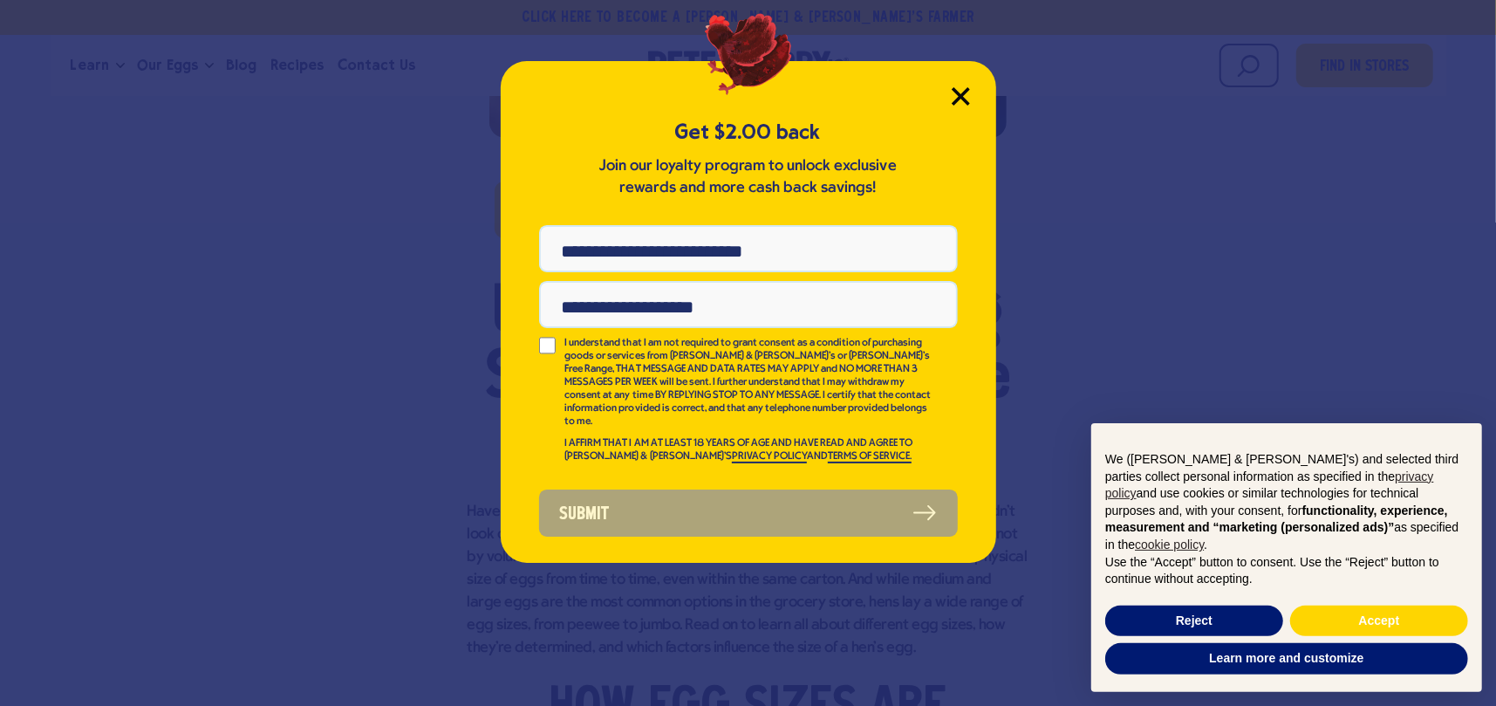
click at [960, 93] on icon "Close Modal" at bounding box center [961, 96] width 16 height 16
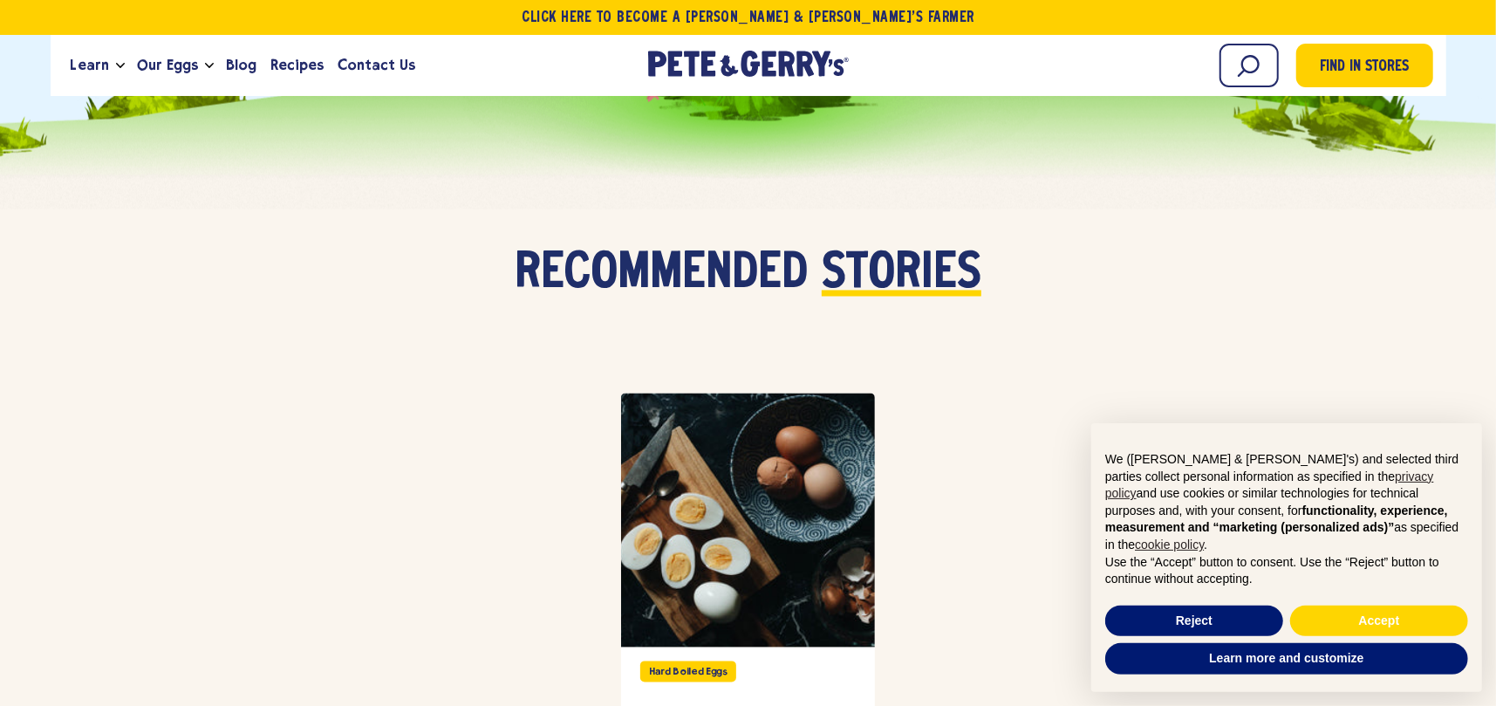
scroll to position [6958, 0]
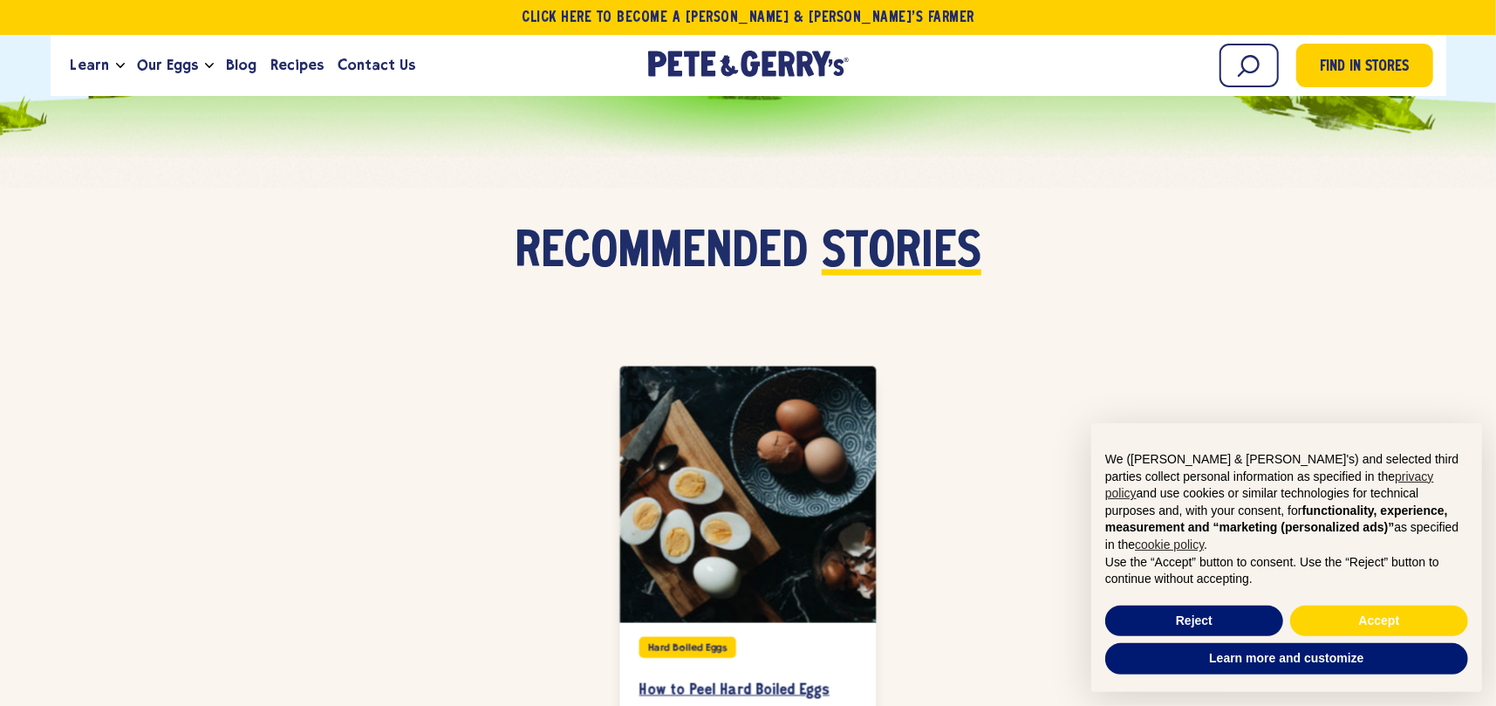
click at [690, 681] on h3 "How to Peel Hard Boiled Eggs" at bounding box center [747, 690] width 217 height 19
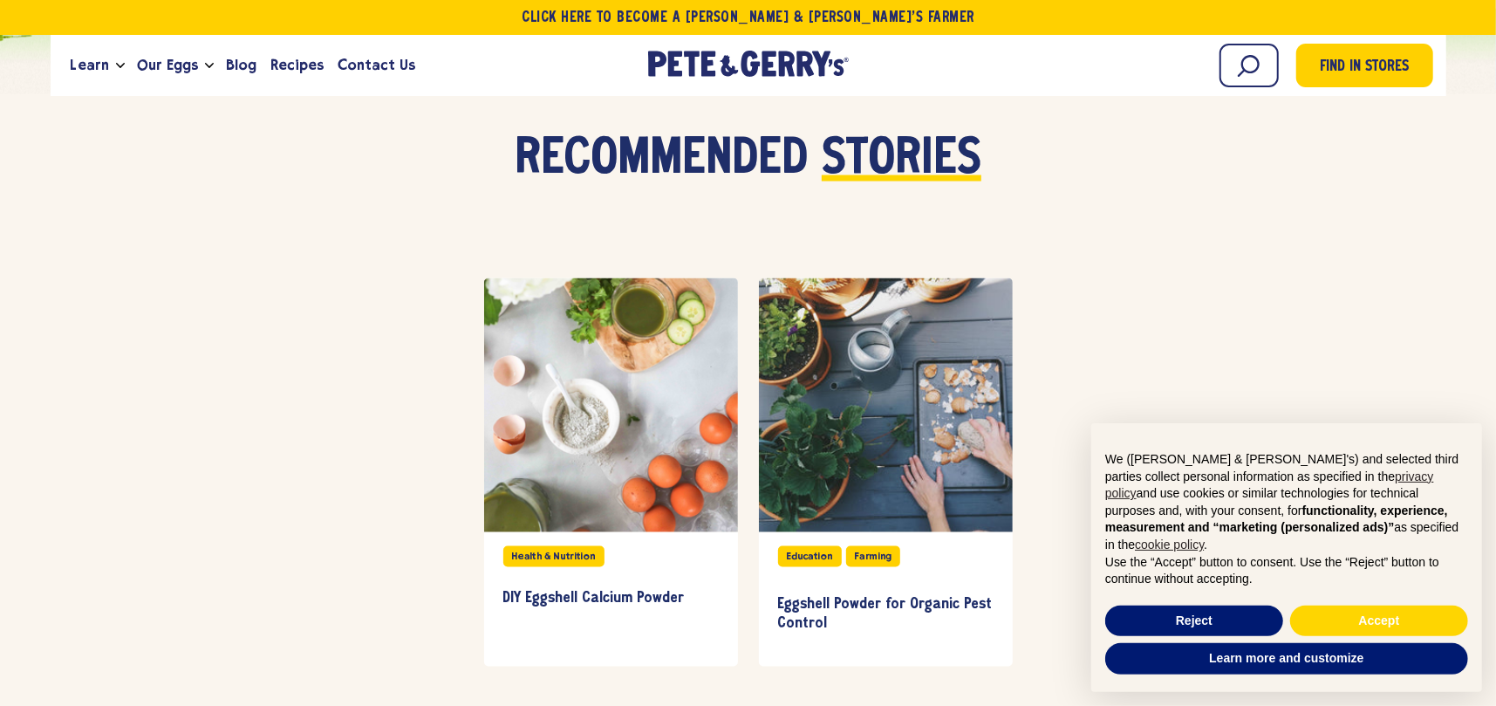
scroll to position [6851, 0]
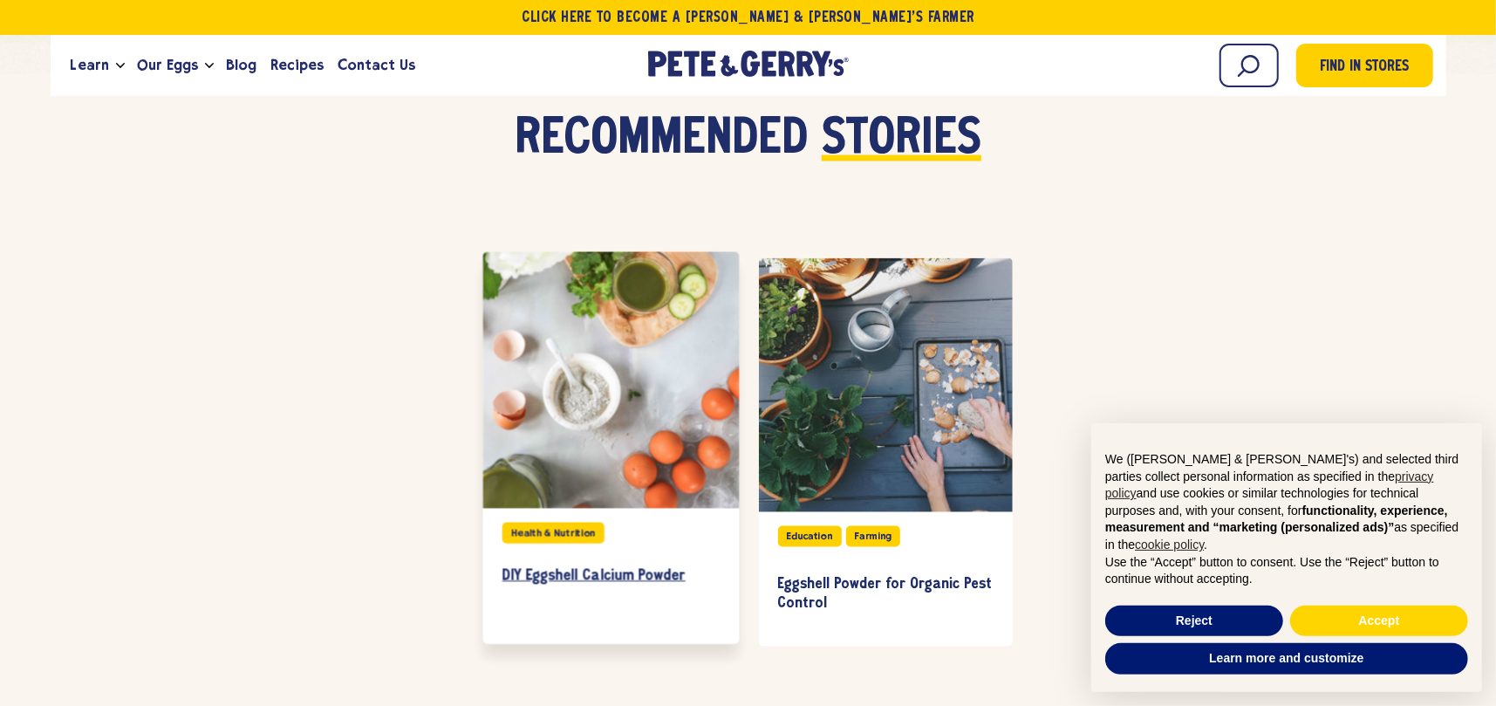
click at [585, 567] on h3 "DIY Eggshell Calcium Powder" at bounding box center [610, 576] width 217 height 19
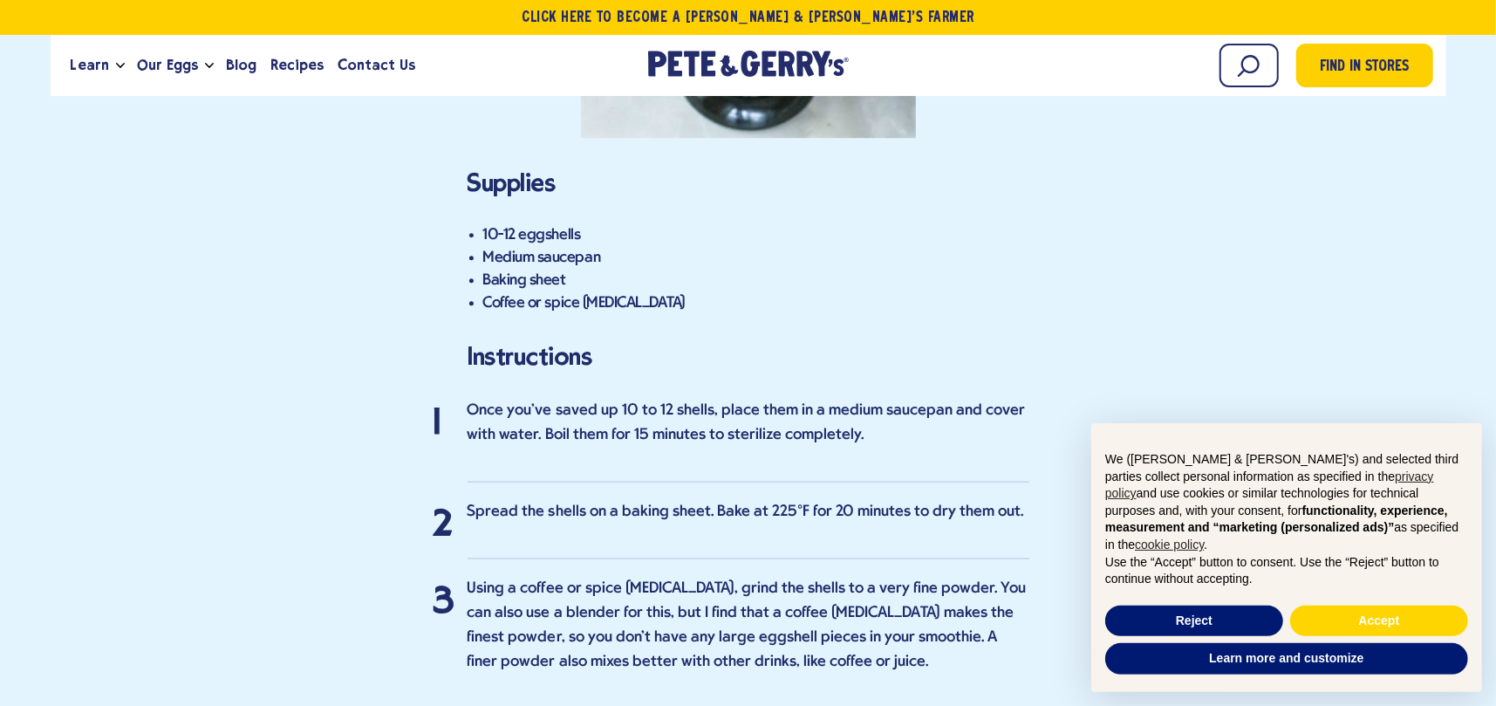
scroll to position [3623, 0]
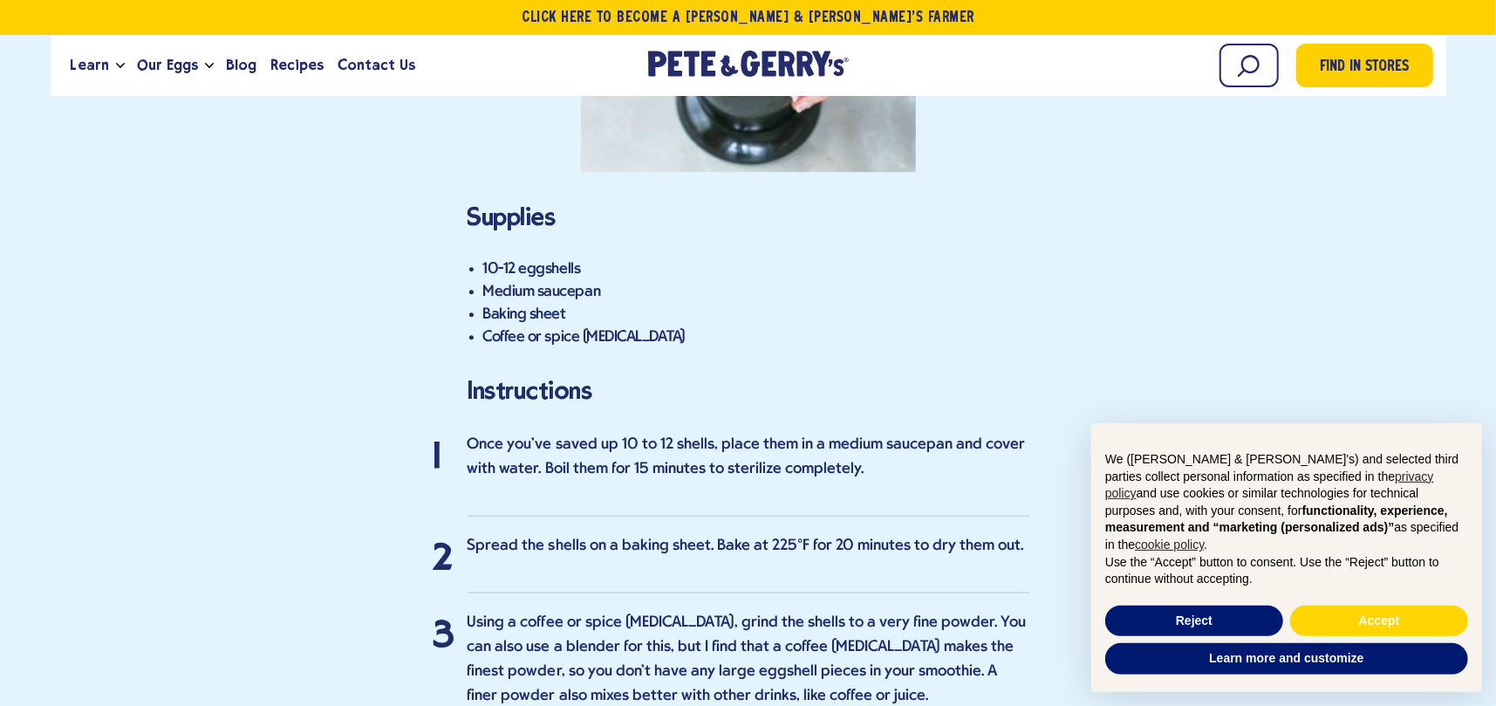
click at [1146, 457] on div "We (Pete & Gerry's) and selected third parties collect personal information as …" at bounding box center [1286, 512] width 391 height 179
click at [910, 304] on li "Baking sheet" at bounding box center [756, 315] width 546 height 23
click at [1195, 618] on button "Reject" at bounding box center [1194, 620] width 178 height 31
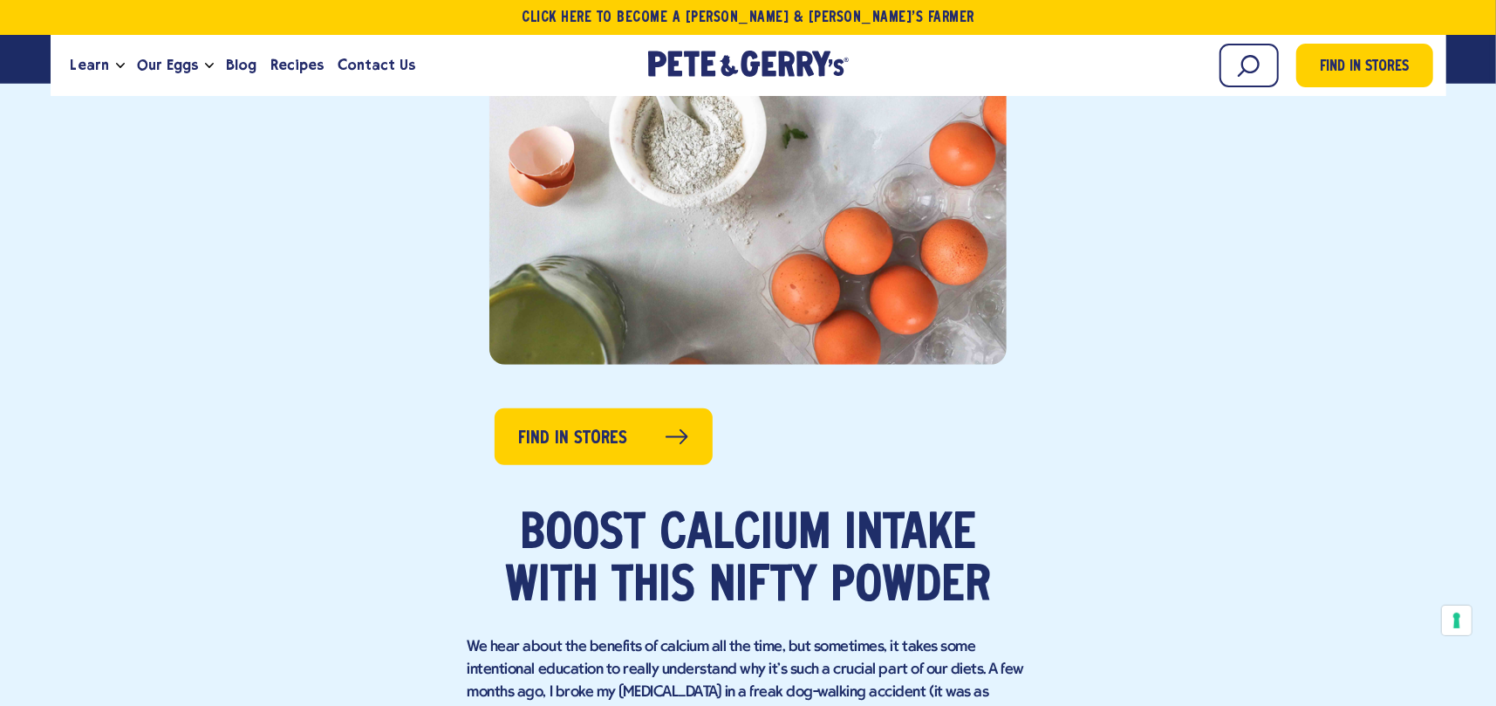
scroll to position [539, 0]
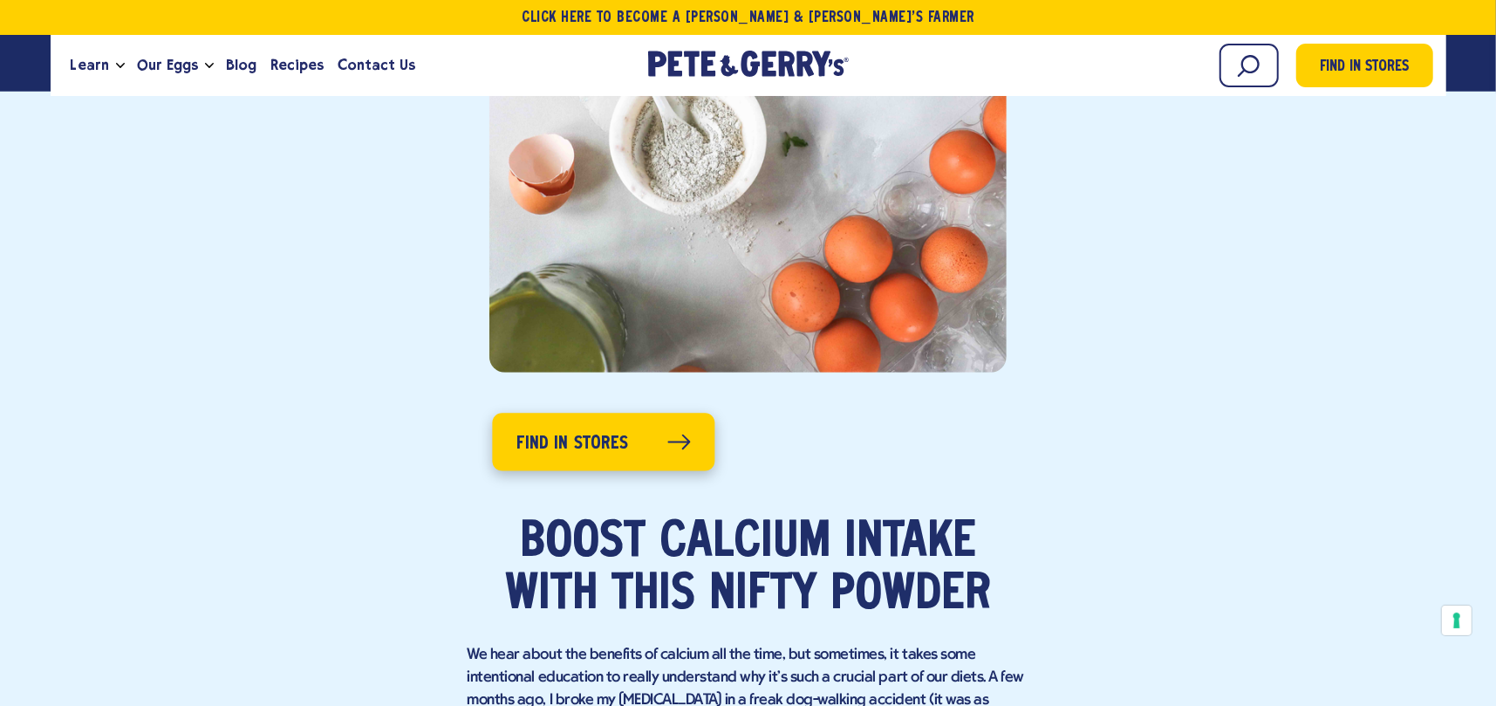
click at [561, 434] on span "Find in Stores" at bounding box center [572, 444] width 112 height 28
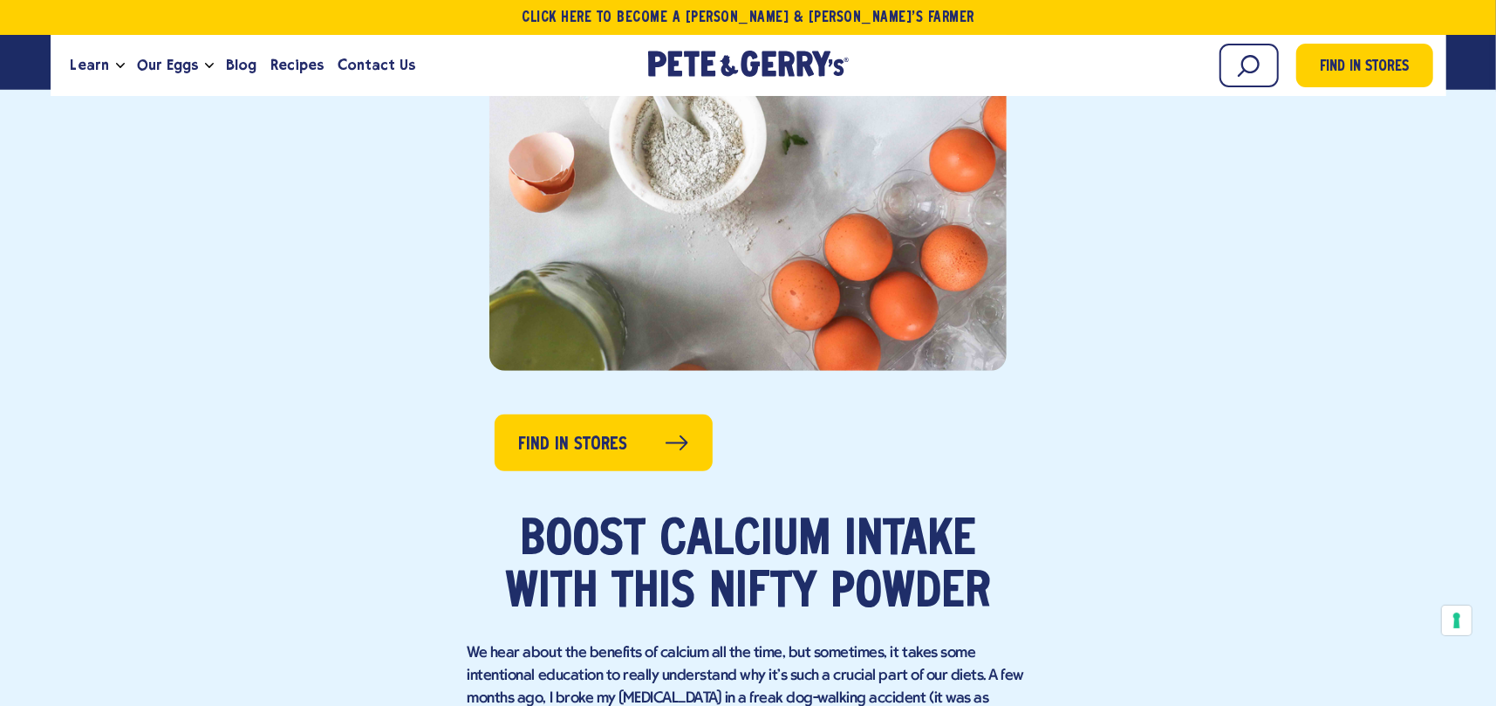
scroll to position [539, 0]
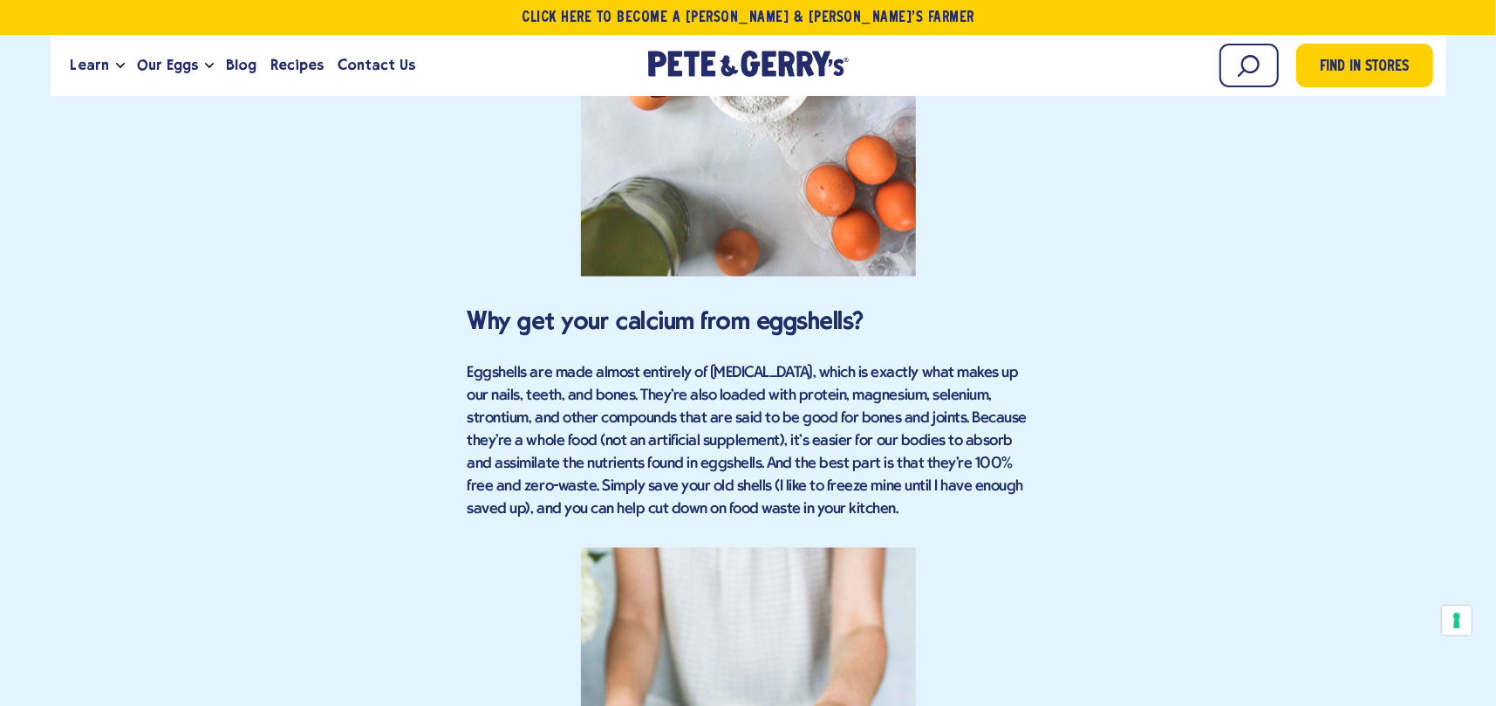
scroll to position [2079, 0]
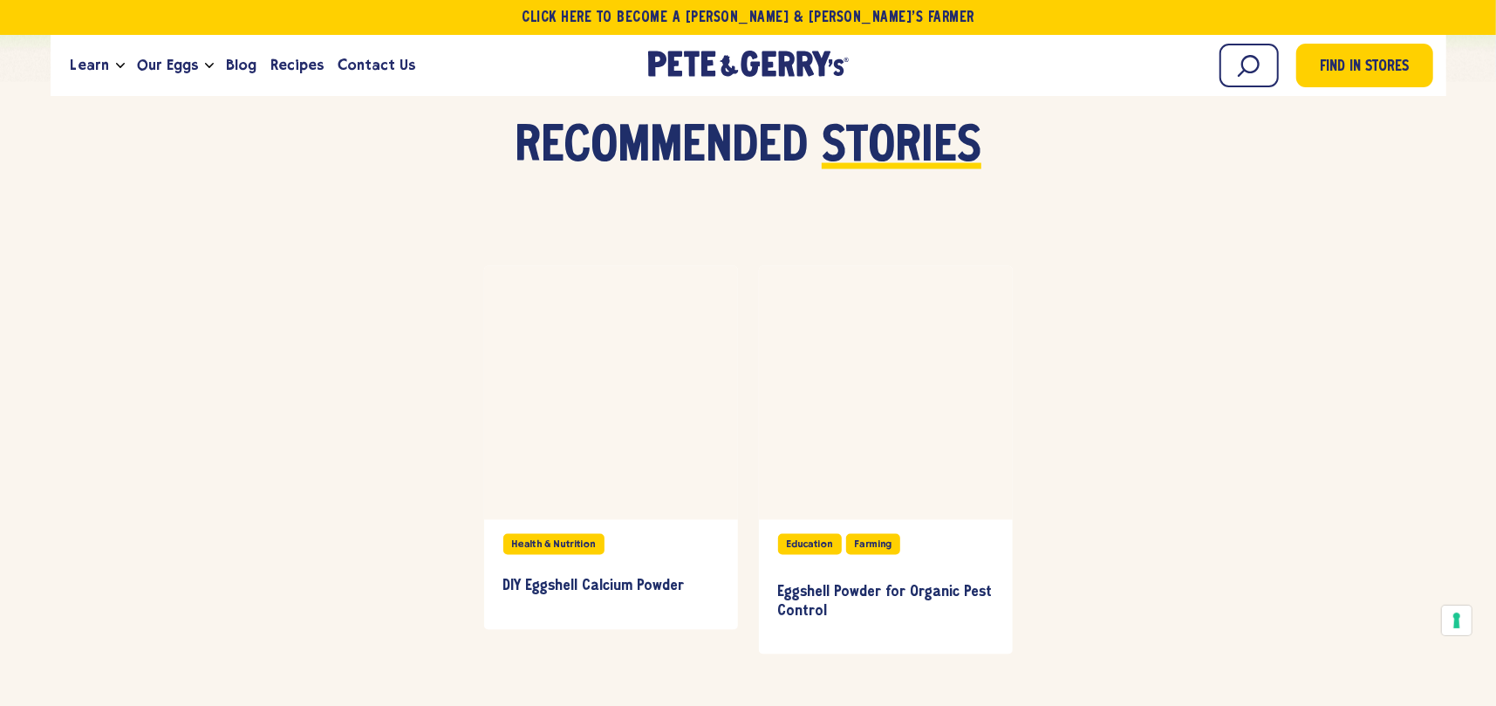
scroll to position [6851, 0]
